Goal: Information Seeking & Learning: Learn about a topic

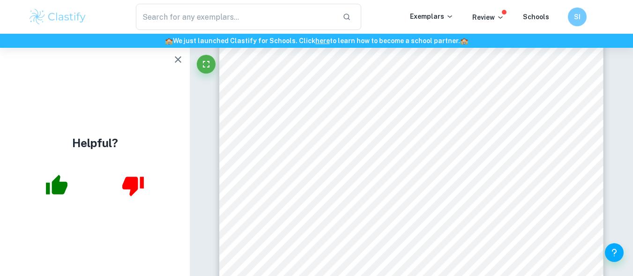
scroll to position [638, 0]
click at [175, 55] on icon "button" at bounding box center [177, 59] width 11 height 11
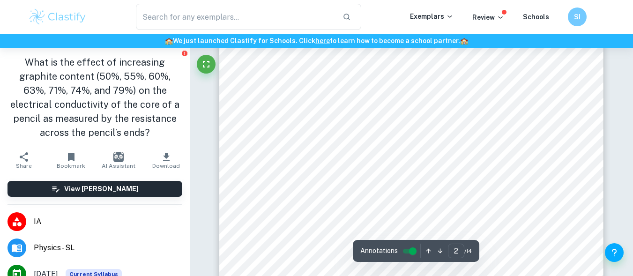
scroll to position [765, 0]
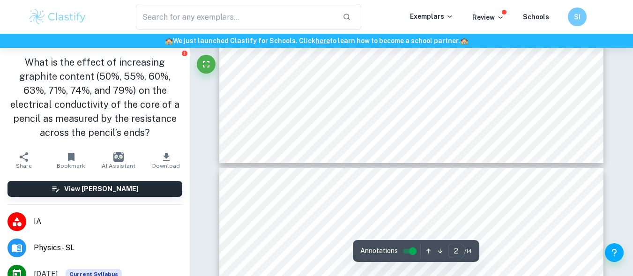
type input "3"
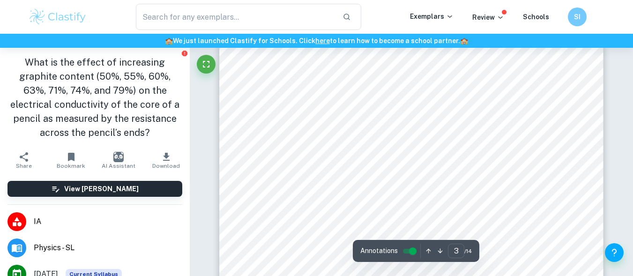
scroll to position [1188, 0]
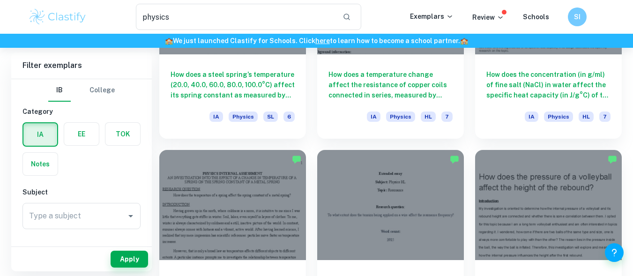
scroll to position [645, 0]
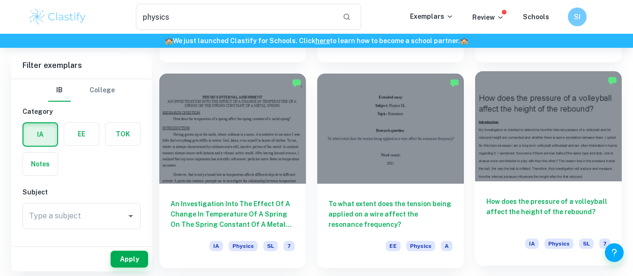
click at [590, 135] on div at bounding box center [548, 126] width 147 height 110
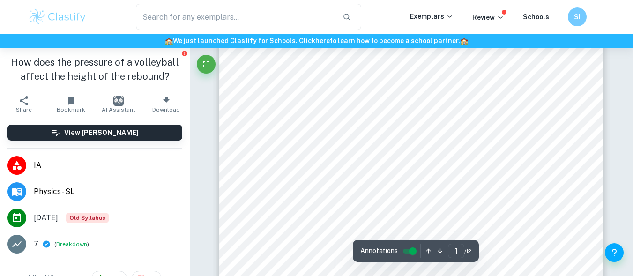
scroll to position [144, 0]
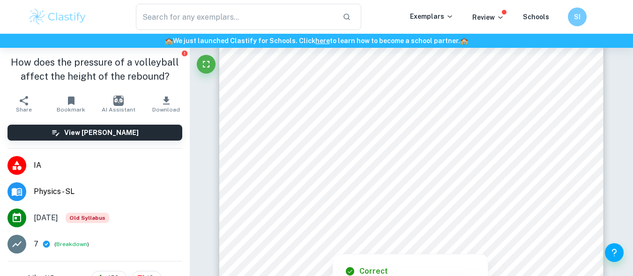
click at [456, 190] on div at bounding box center [401, 182] width 271 height 25
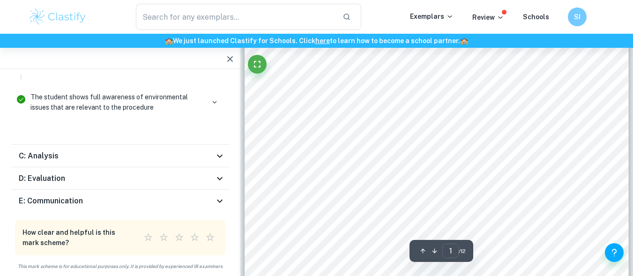
scroll to position [70, 0]
drag, startPoint x: 283, startPoint y: 112, endPoint x: 350, endPoint y: 109, distance: 67.1
click at [350, 109] on div "How does the pressure of a volleyball affect the height of the rebound? Introdu…" at bounding box center [437, 258] width 384 height 543
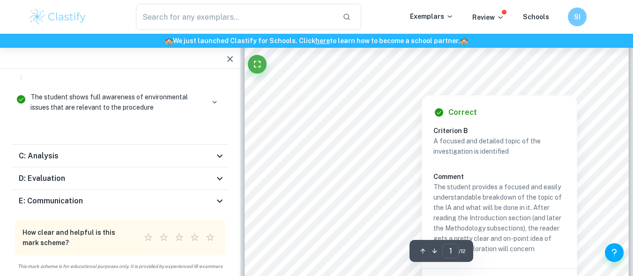
scroll to position [108, 0]
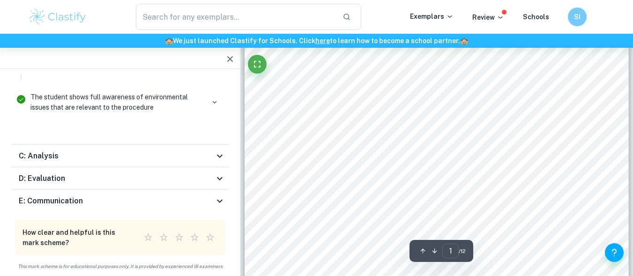
click at [284, 92] on div "How does the pressure of a volleyball affect the height of the rebound? Introdu…" at bounding box center [437, 220] width 384 height 543
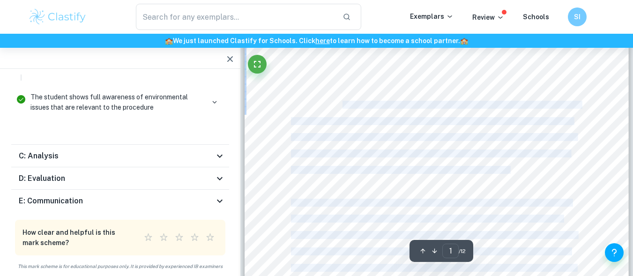
drag, startPoint x: 281, startPoint y: 71, endPoint x: 349, endPoint y: 121, distance: 84.8
click at [343, 103] on div "How does the pressure of a volleyball affect the height of the rebound? Introdu…" at bounding box center [437, 220] width 384 height 543
click at [285, 70] on div at bounding box center [437, 220] width 384 height 543
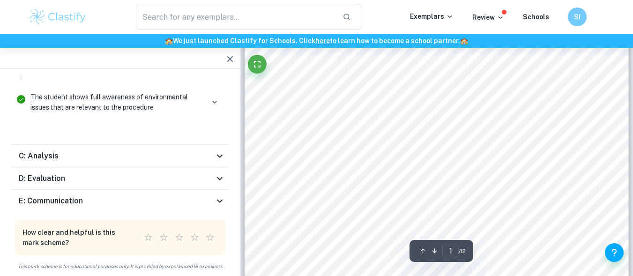
click at [284, 70] on div "How does the pressure of a volleyball affect the height of the rebound? Introdu…" at bounding box center [437, 220] width 384 height 543
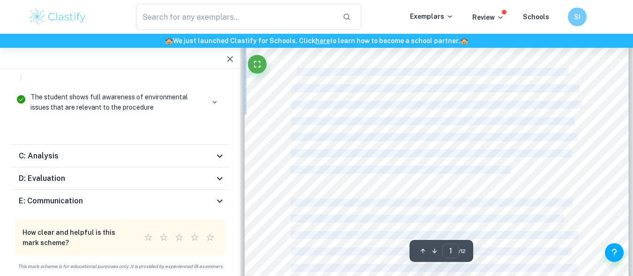
drag, startPoint x: 284, startPoint y: 70, endPoint x: 295, endPoint y: 74, distance: 10.8
click at [295, 74] on div "How does the pressure of a volleyball affect the height of the rebound? Introdu…" at bounding box center [437, 220] width 384 height 543
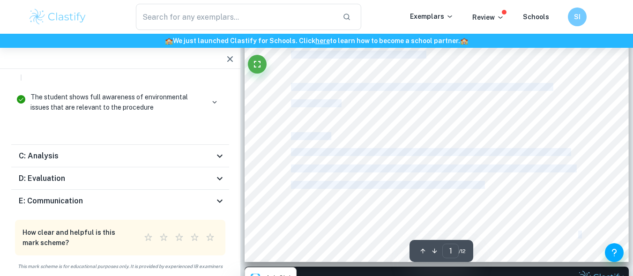
scroll to position [326, 0]
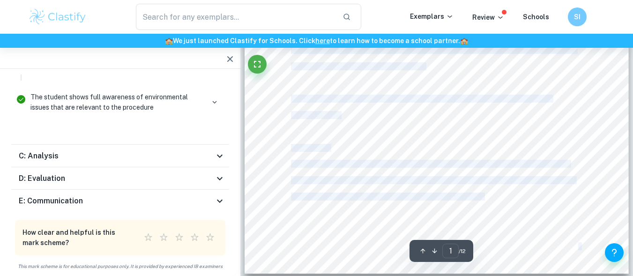
click at [405, 79] on div "How does the pressure of a volleyball affect the height of the rebound? Introdu…" at bounding box center [437, 3] width 384 height 543
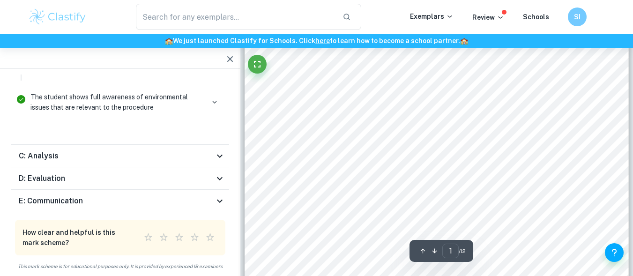
scroll to position [253, 0]
drag, startPoint x: 436, startPoint y: 136, endPoint x: 291, endPoint y: 114, distance: 147.5
click at [291, 114] on div "How does the pressure of a volleyball affect the height of the rebound? Introdu…" at bounding box center [437, 75] width 384 height 543
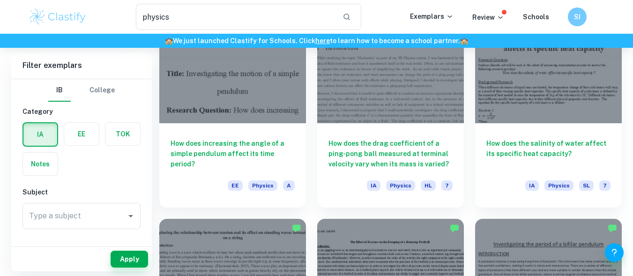
scroll to position [914, 0]
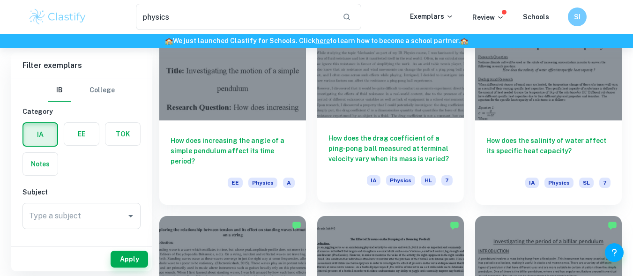
click at [399, 54] on div at bounding box center [390, 63] width 147 height 110
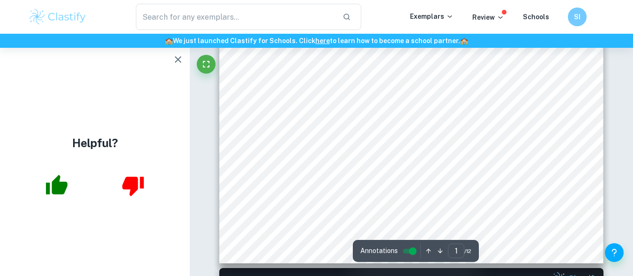
scroll to position [325, 0]
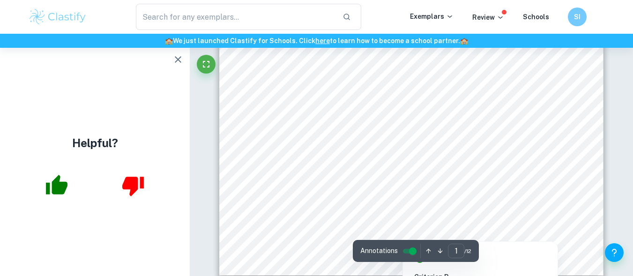
click at [478, 154] on div at bounding box center [411, 152] width 311 height 12
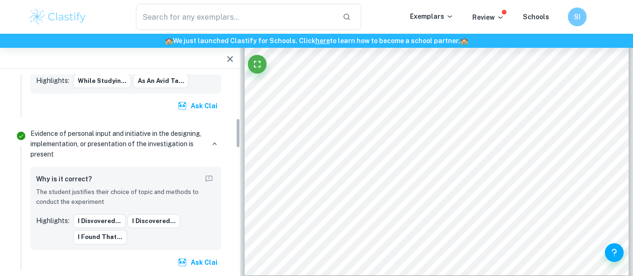
scroll to position [283, 0]
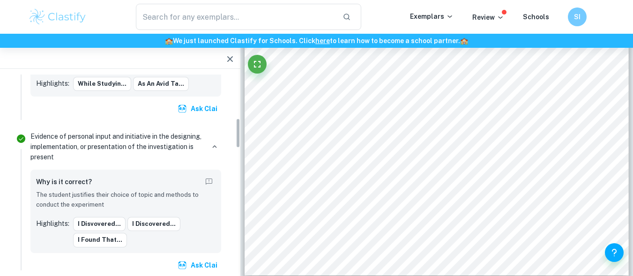
drag, startPoint x: 239, startPoint y: 179, endPoint x: 236, endPoint y: 133, distance: 46.4
click at [236, 133] on div "Total Marks Received 21 / 24 [PERSON_NAME] by an official IB Examiner 7 Criteri…" at bounding box center [120, 173] width 240 height 196
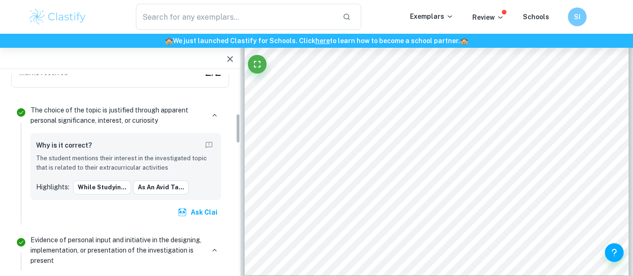
scroll to position [0, 0]
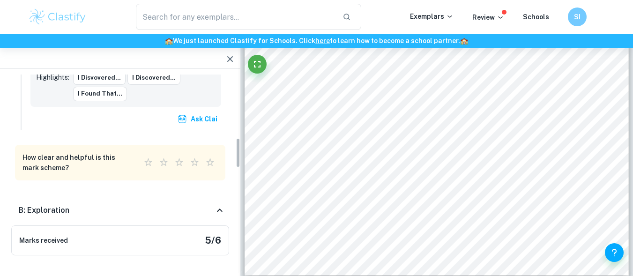
drag, startPoint x: 239, startPoint y: 135, endPoint x: 238, endPoint y: 163, distance: 27.2
click at [238, 163] on div "Total Marks Received 21 / 24 [PERSON_NAME] by an official IB Examiner 7 Criteri…" at bounding box center [120, 173] width 240 height 196
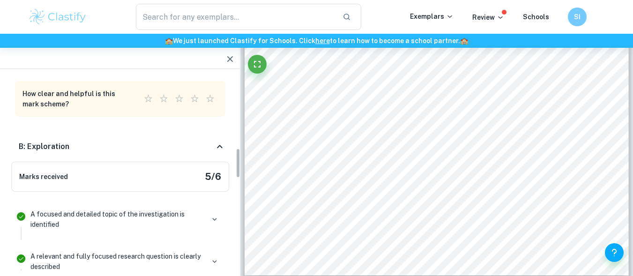
scroll to position [539, 0]
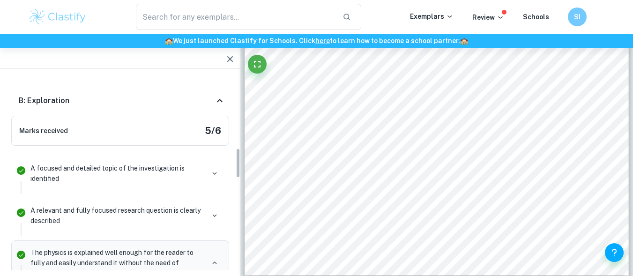
drag, startPoint x: 238, startPoint y: 163, endPoint x: 238, endPoint y: 175, distance: 12.2
click at [238, 175] on div "Total Marks Received 21 / 24 [PERSON_NAME] by an official IB Examiner 7 Criteri…" at bounding box center [120, 173] width 240 height 196
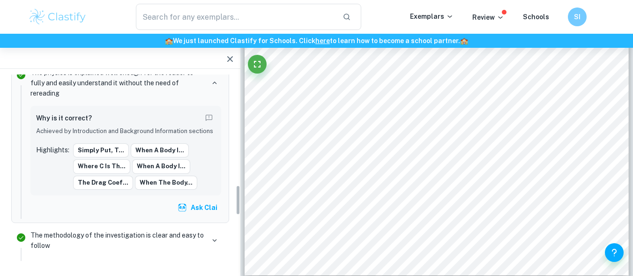
scroll to position [722, 0]
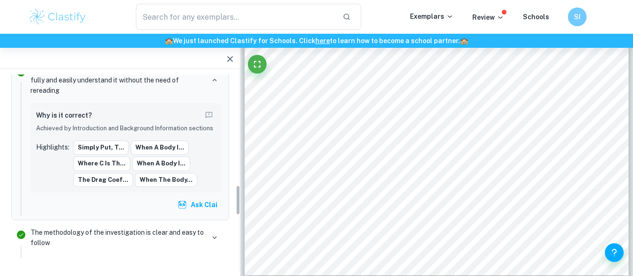
drag, startPoint x: 240, startPoint y: 176, endPoint x: 240, endPoint y: 204, distance: 28.1
click at [240, 204] on div "Total Marks Received 21 / 24 [PERSON_NAME] by an official IB Examiner 7 Criteri…" at bounding box center [120, 173] width 240 height 196
click at [211, 204] on button "Ask Clai" at bounding box center [198, 204] width 45 height 17
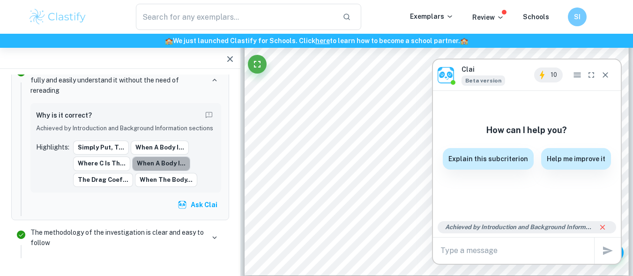
click at [168, 165] on button "When a body i..." at bounding box center [161, 164] width 58 height 14
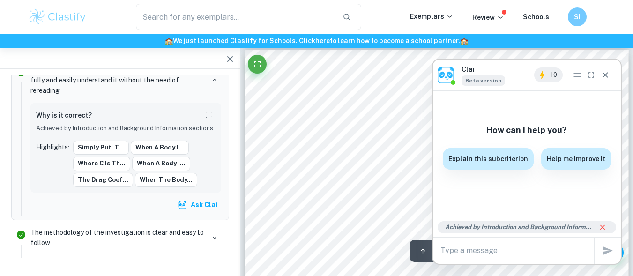
scroll to position [629, 0]
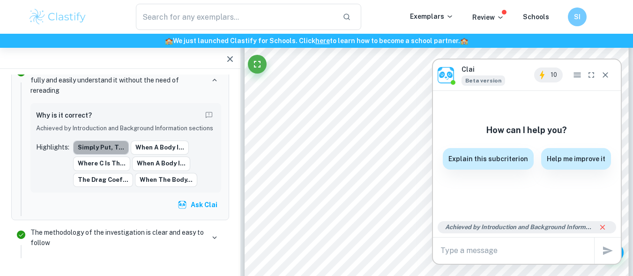
click at [114, 144] on button "Simply put, t..." at bounding box center [101, 148] width 56 height 14
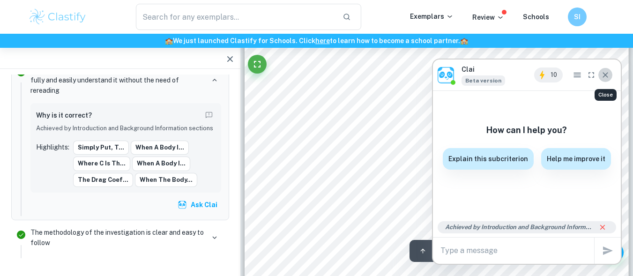
click at [607, 74] on icon "Close" at bounding box center [605, 74] width 9 height 9
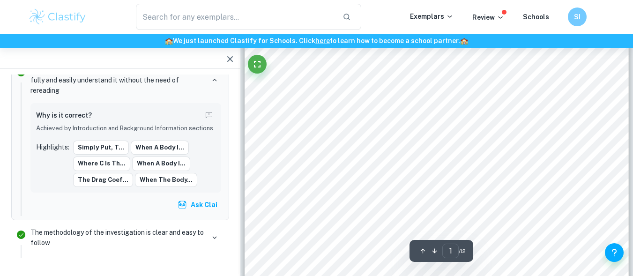
scroll to position [347, 0]
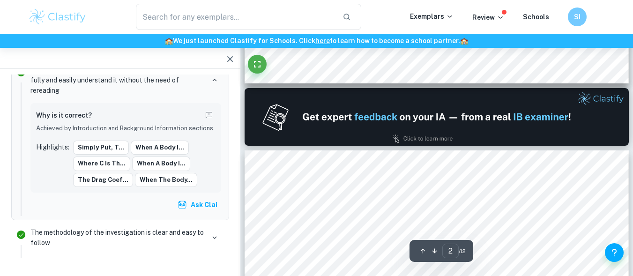
type input "1"
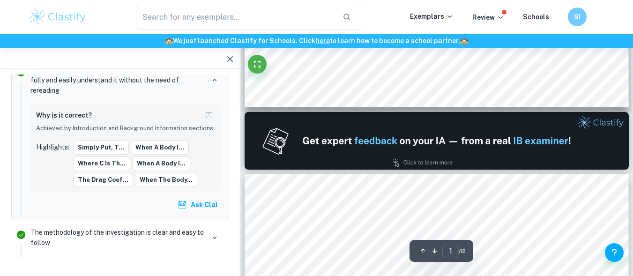
scroll to position [481, 0]
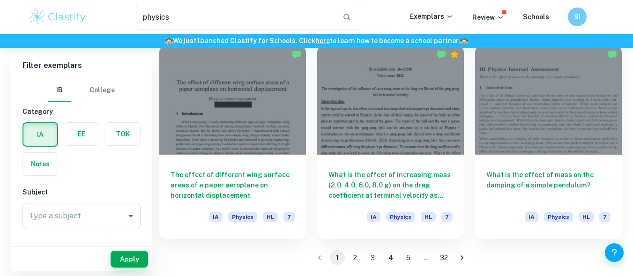
scroll to position [1291, 0]
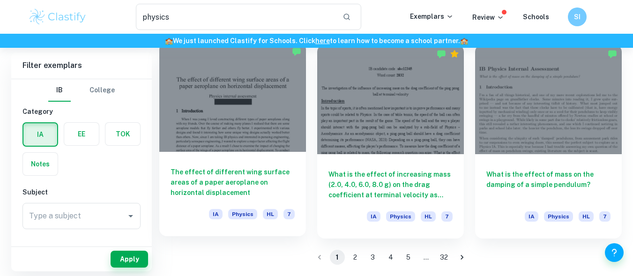
click at [293, 138] on div at bounding box center [232, 97] width 147 height 110
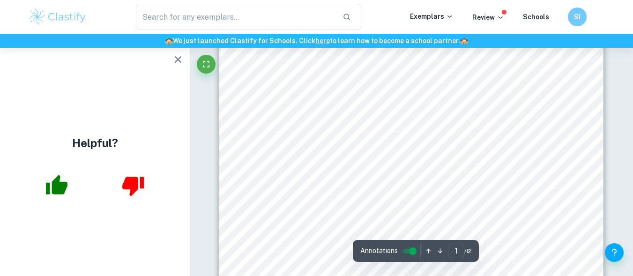
scroll to position [228, 0]
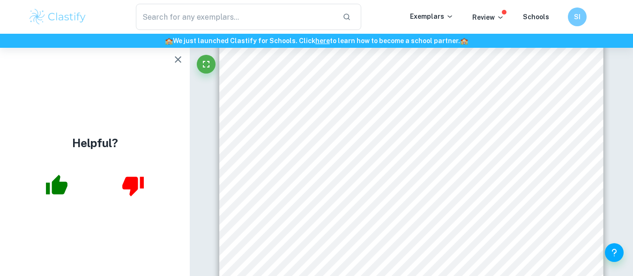
click at [631, 25] on div "physics ​ Exemplars Review Schools SI" at bounding box center [316, 17] width 633 height 34
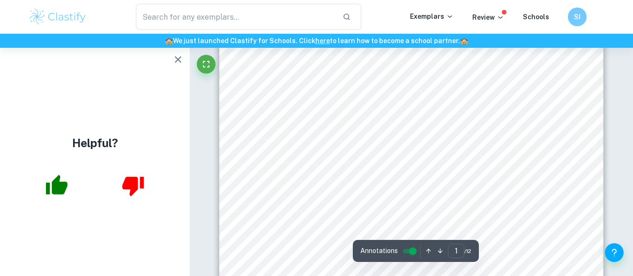
scroll to position [289, 0]
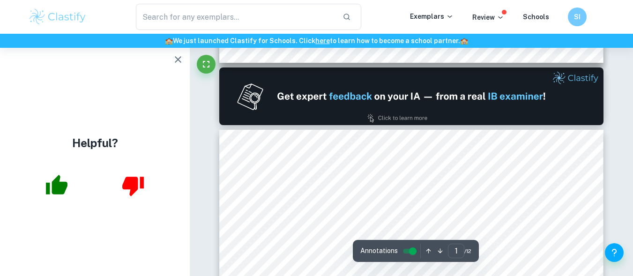
type input "2"
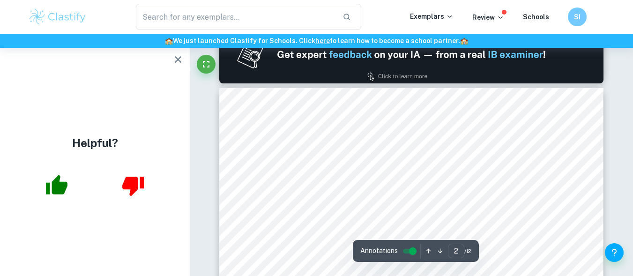
scroll to position [591, 0]
